Goal: Task Accomplishment & Management: Manage account settings

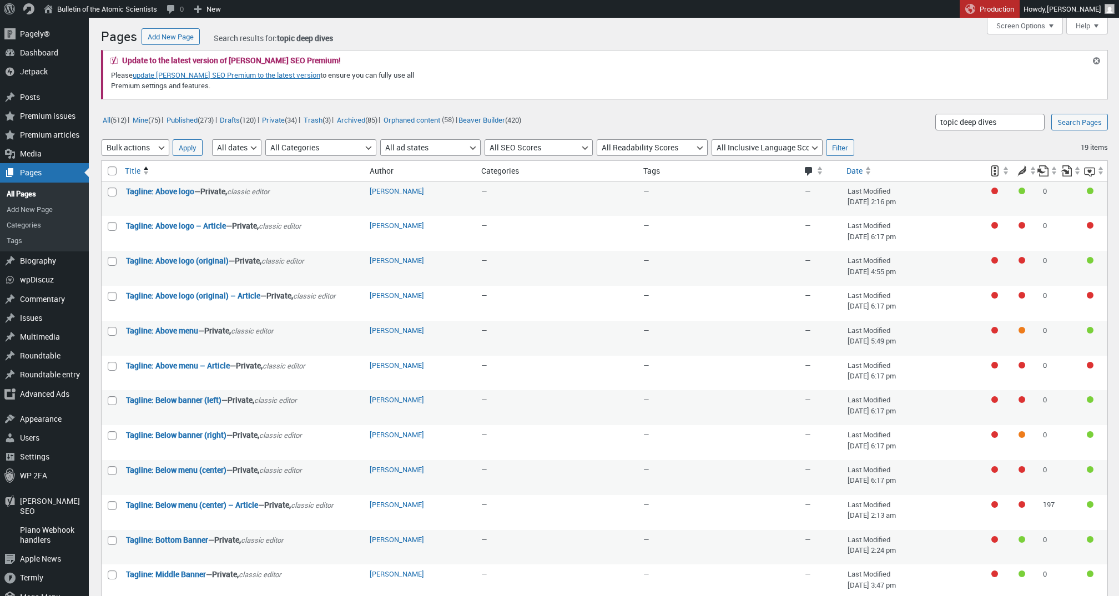
click at [427, 32] on div "Pages Add New Page Search results for: topic deep dives Update to the latest ve…" at bounding box center [604, 457] width 1007 height 868
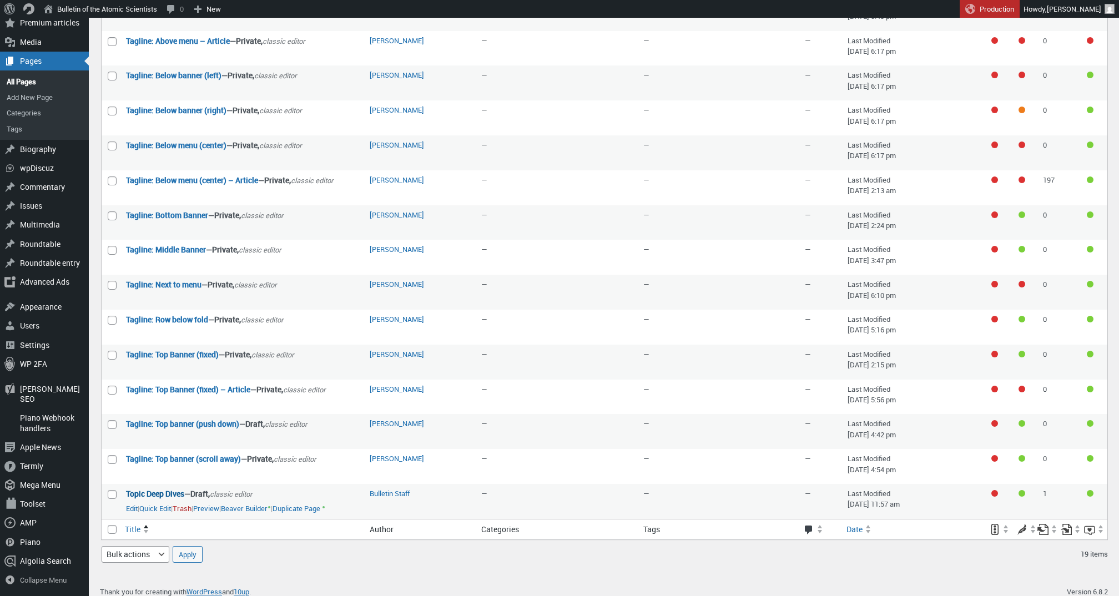
scroll to position [324, 0]
click at [134, 504] on link "Edit" at bounding box center [132, 509] width 12 height 11
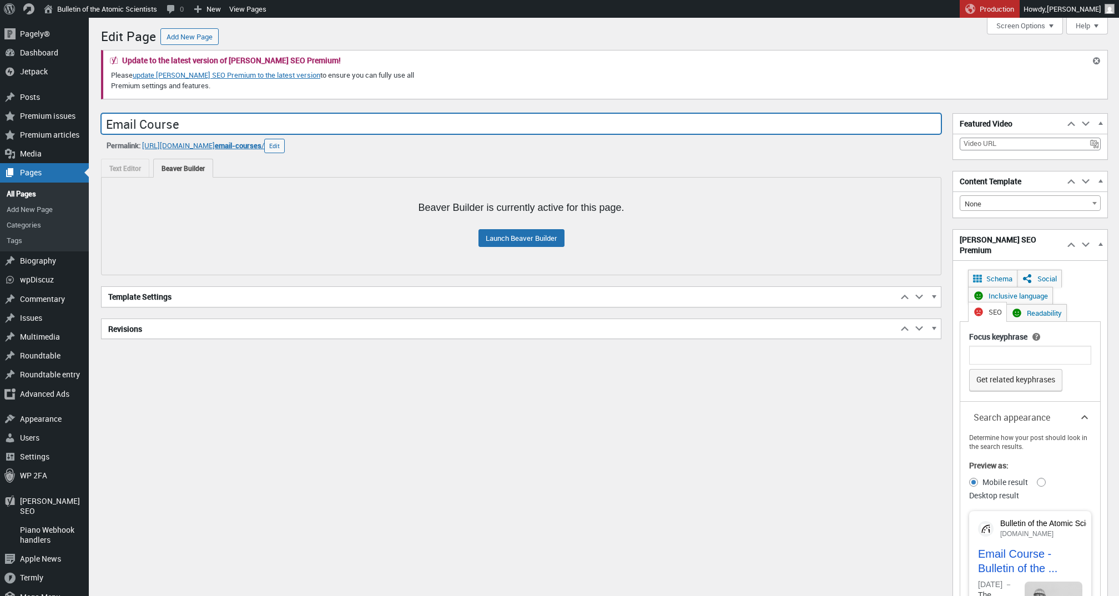
click at [280, 120] on input "Email Course" at bounding box center [521, 123] width 840 height 21
type input "Email Courses"
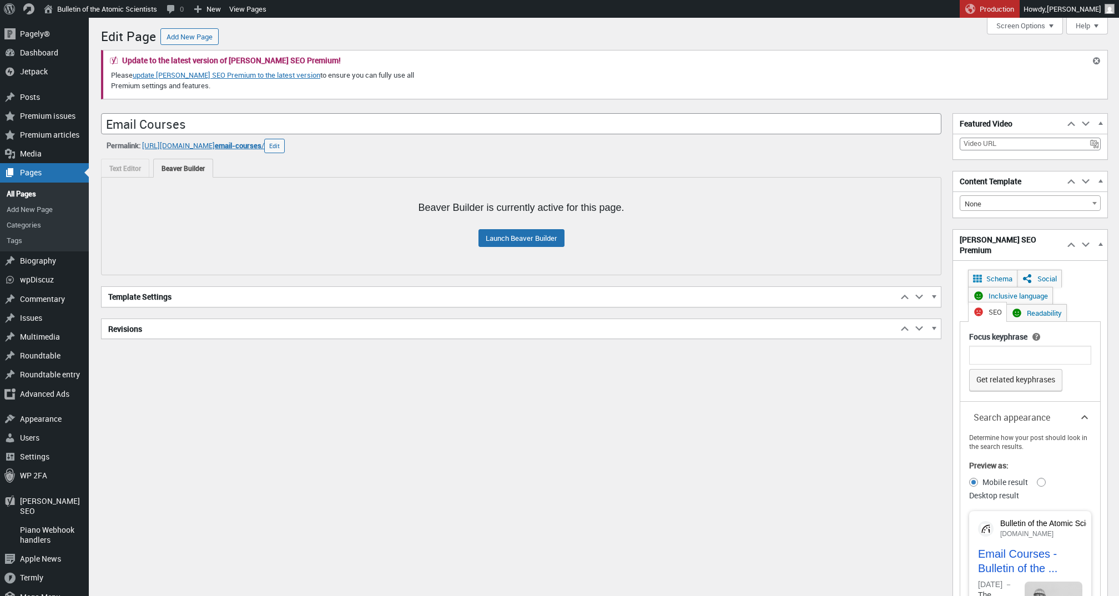
click at [386, 151] on div "Permalink: [URL][DOMAIN_NAME] email-courses / ‎ Edit email-courses" at bounding box center [521, 146] width 840 height 14
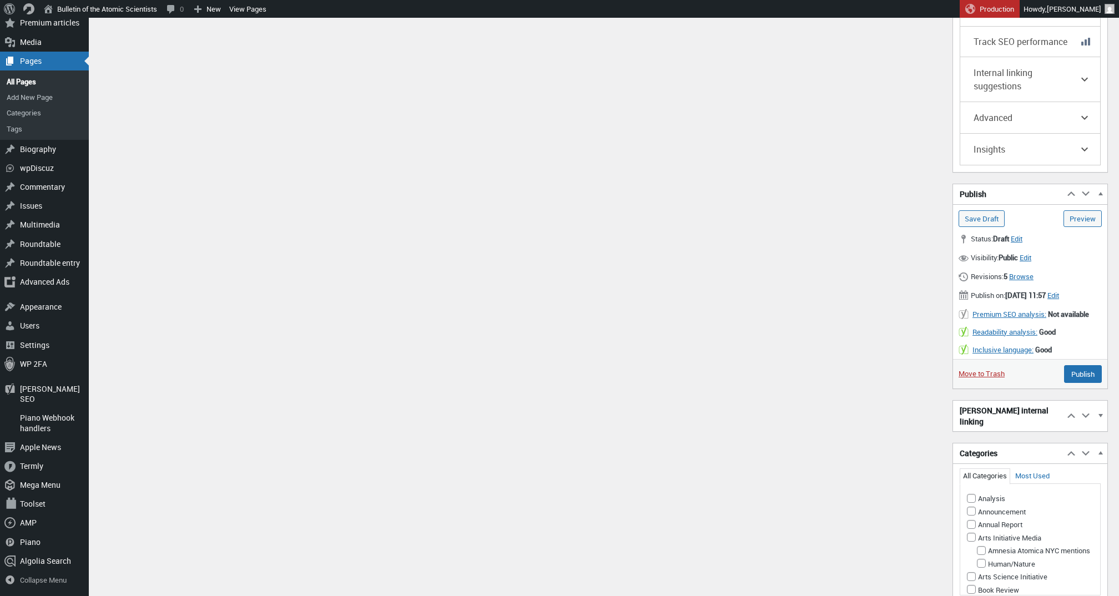
scroll to position [1121, 0]
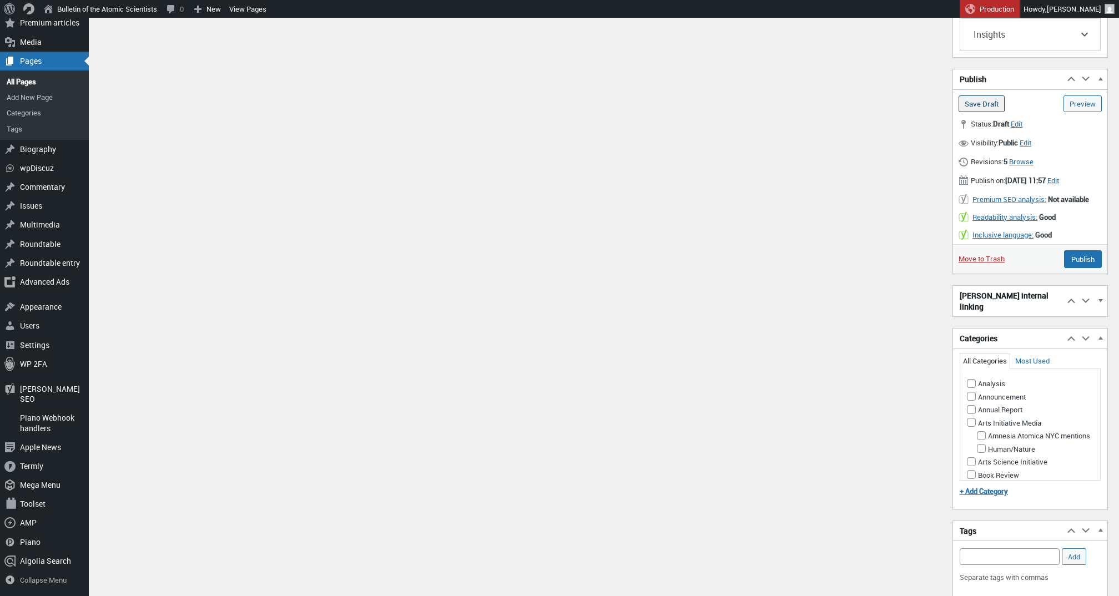
click at [987, 112] on input "Save Draft" at bounding box center [981, 103] width 46 height 17
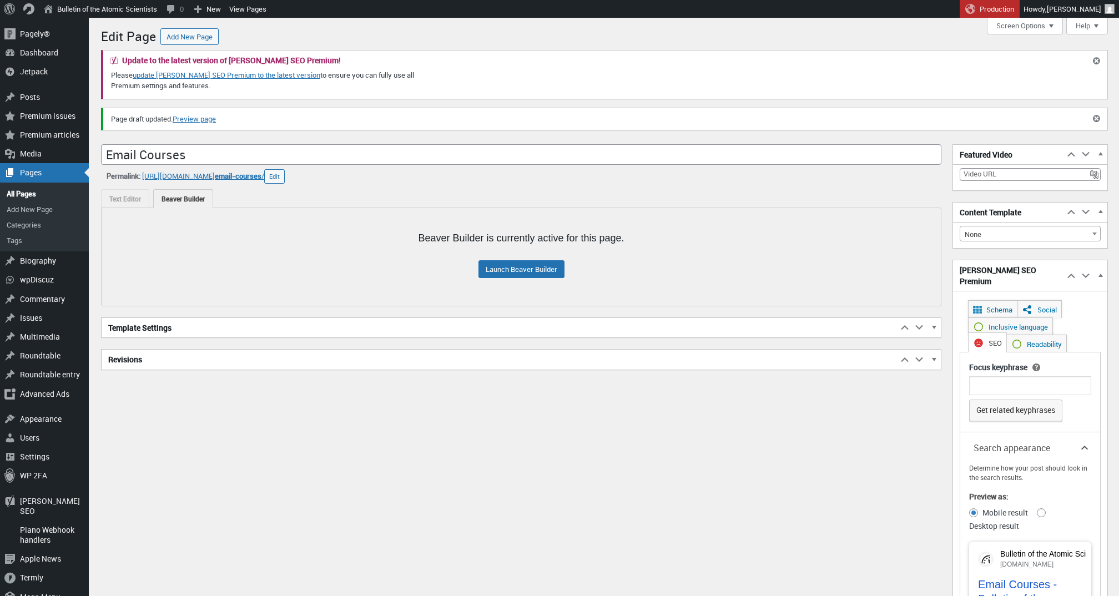
scroll to position [8, 0]
drag, startPoint x: 146, startPoint y: 175, endPoint x: 270, endPoint y: 180, distance: 123.3
click at [270, 180] on div "Permalink: [URL][DOMAIN_NAME] email-courses / ‎ Edit email-courses" at bounding box center [521, 176] width 840 height 14
copy div "https://thebulletin.org/ email-courses /"
